Goal: Information Seeking & Learning: Learn about a topic

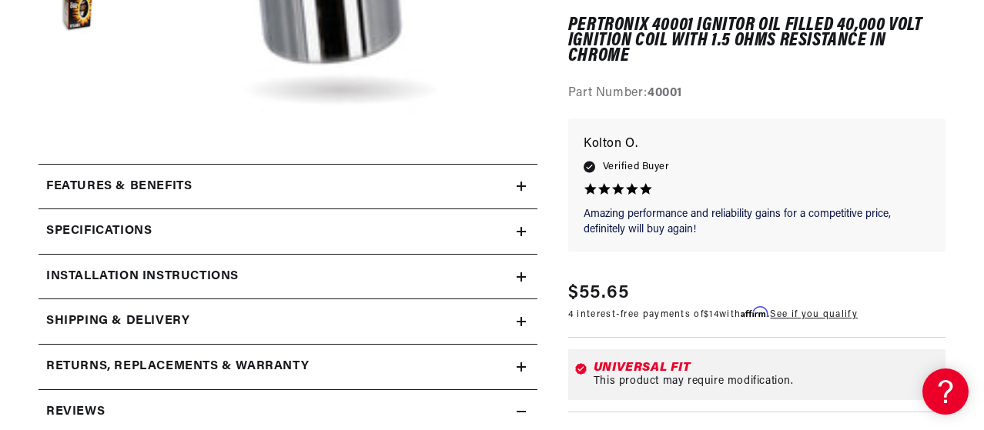
scroll to position [522, 0]
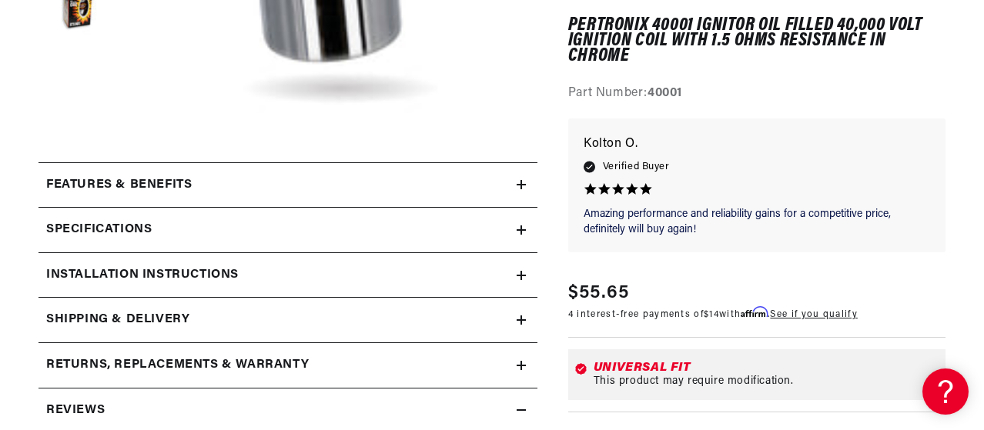
click at [505, 230] on div "Specifications" at bounding box center [277, 230] width 478 height 20
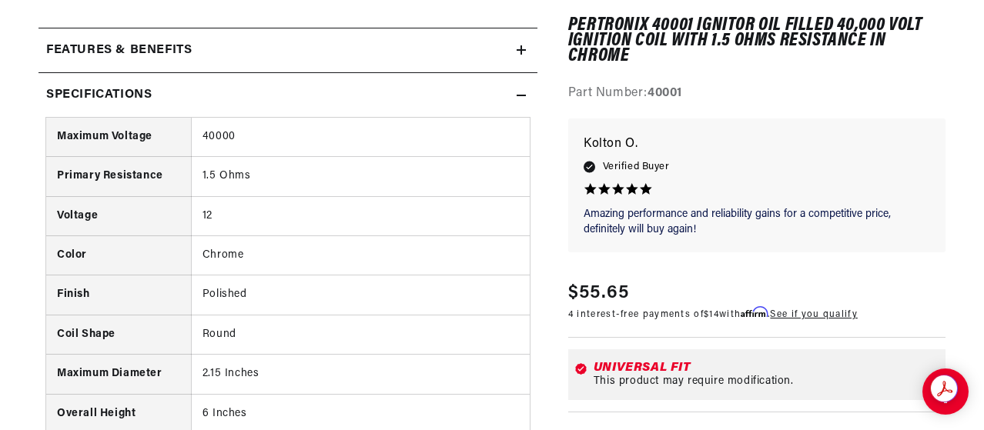
scroll to position [660, 0]
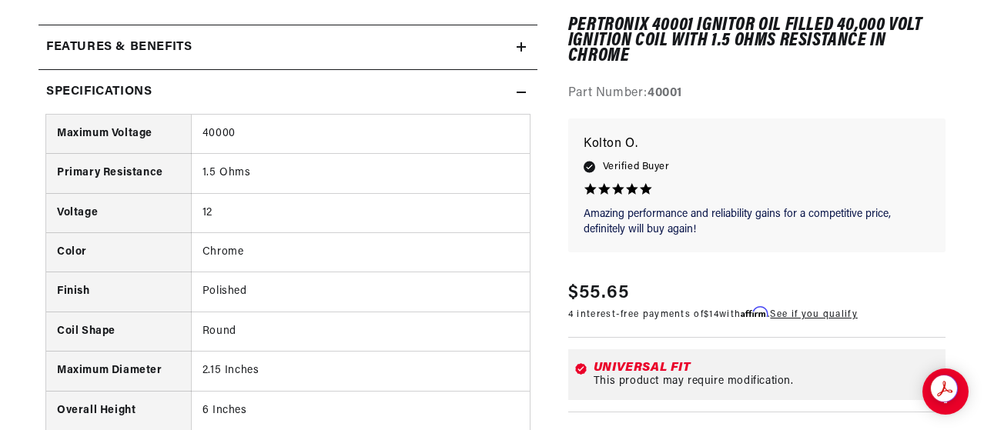
click at [522, 92] on icon at bounding box center [521, 92] width 9 height 0
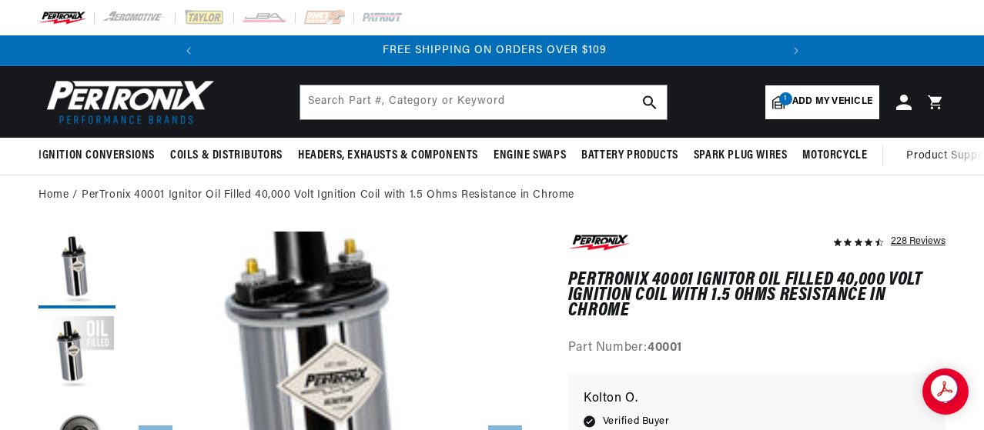
scroll to position [0, 0]
